Goal: Information Seeking & Learning: Learn about a topic

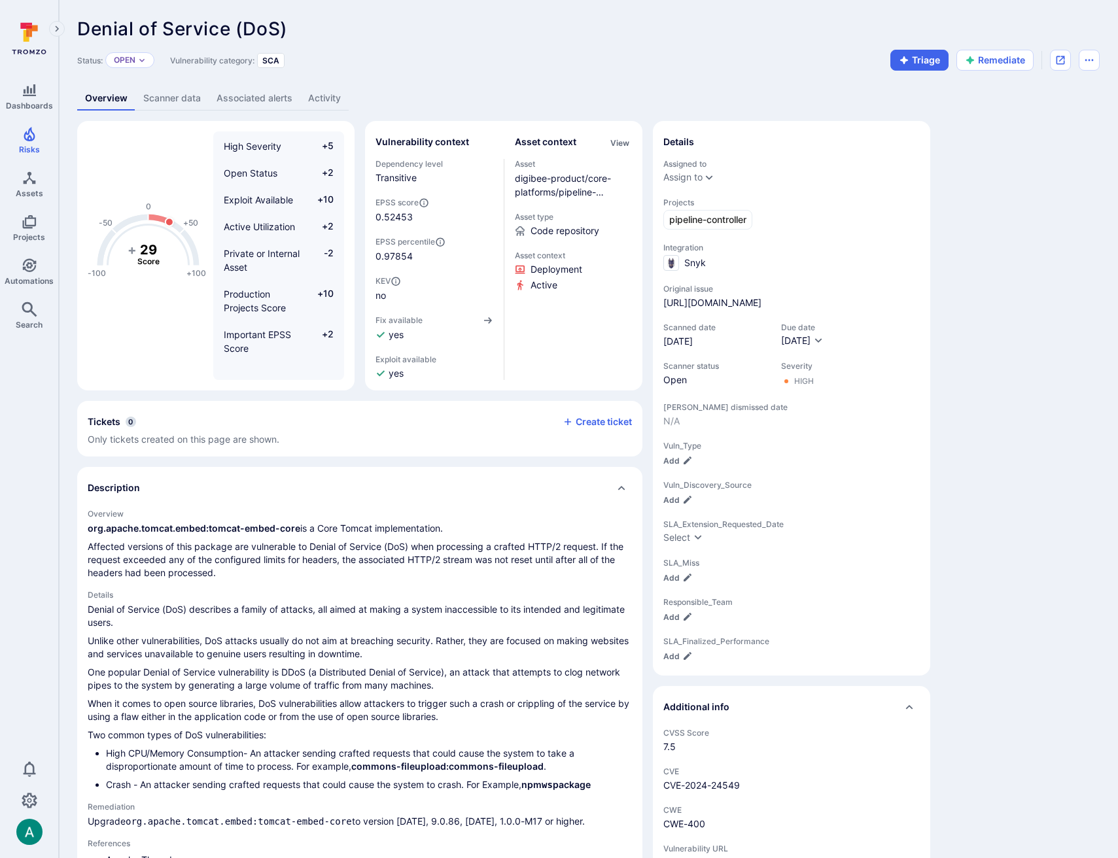
drag, startPoint x: 498, startPoint y: 69, endPoint x: 542, endPoint y: 162, distance: 102.7
click at [500, 78] on div "Denial of Service (DoS) ... Show more Status: Open Vulnerability category: SCA …" at bounding box center [588, 758] width 1059 height 1516
click at [156, 90] on link "Scanner data" at bounding box center [171, 98] width 73 height 24
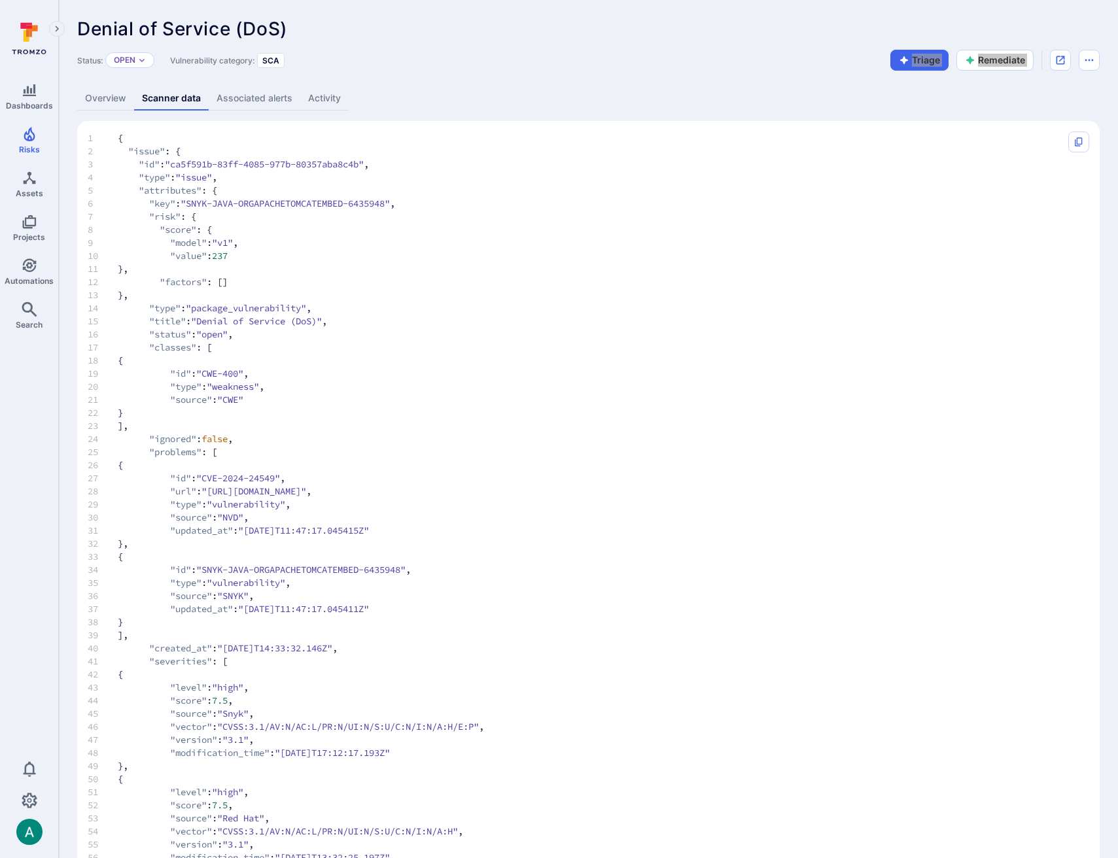
click at [92, 99] on link "Overview" at bounding box center [105, 98] width 57 height 24
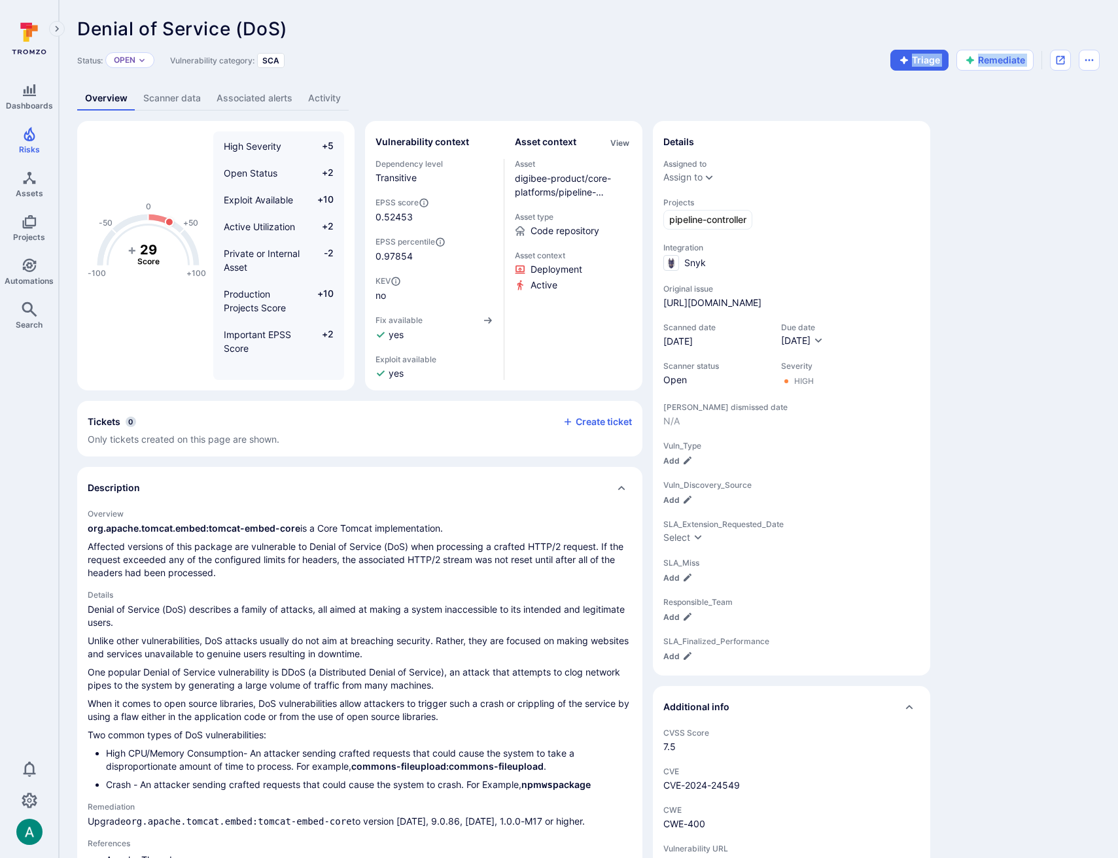
drag, startPoint x: 606, startPoint y: 95, endPoint x: 594, endPoint y: 169, distance: 75.6
click at [606, 95] on div "Overview Scanner data Associated alerts Activity" at bounding box center [588, 98] width 1022 height 24
click at [158, 95] on link "Scanner data" at bounding box center [171, 98] width 73 height 24
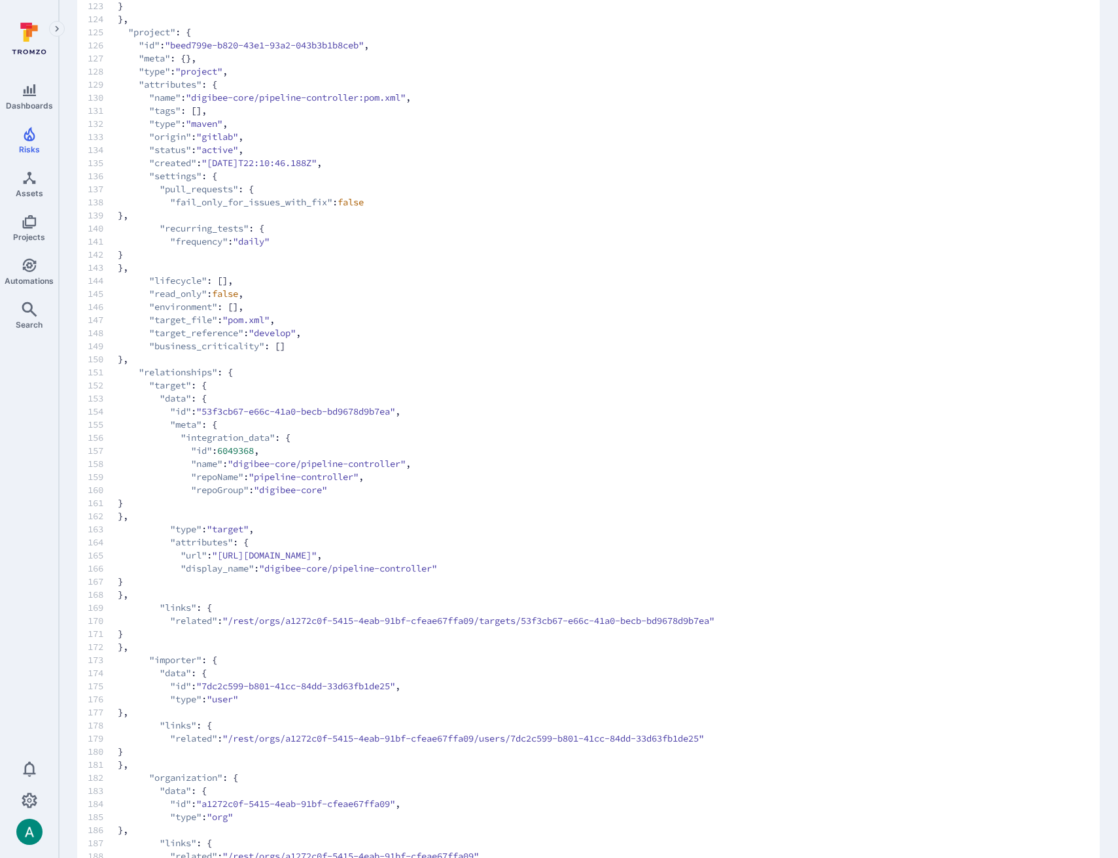
scroll to position [1730, 0]
